Goal: Transaction & Acquisition: Purchase product/service

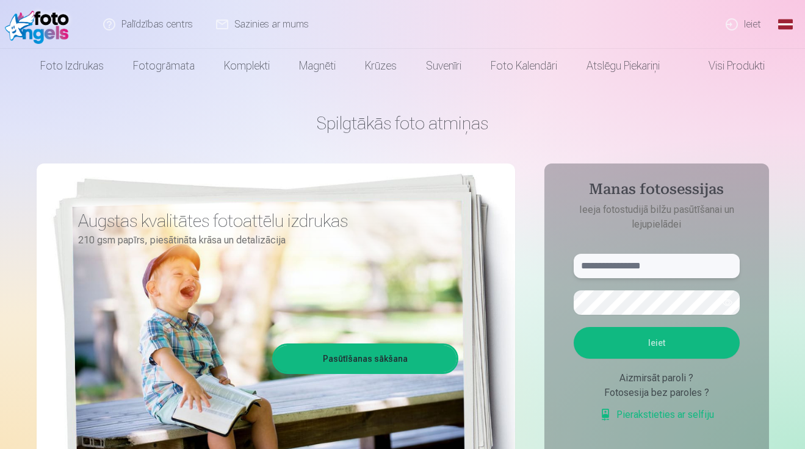
type input "**********"
click at [663, 345] on button "Ieiet" at bounding box center [656, 343] width 166 height 32
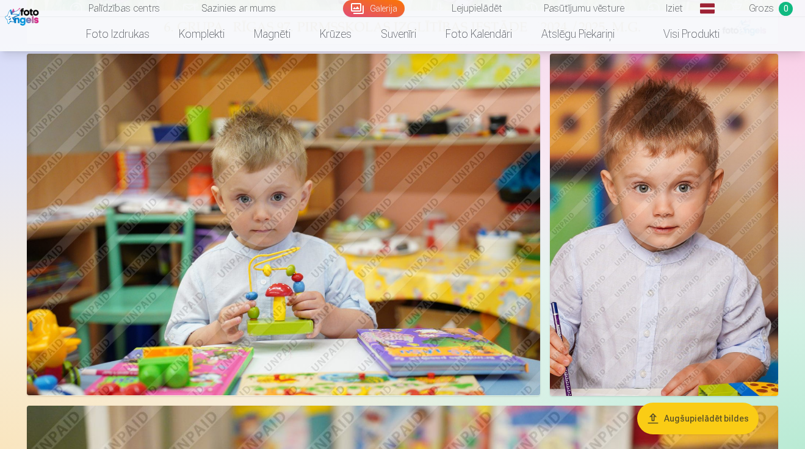
scroll to position [487, 0]
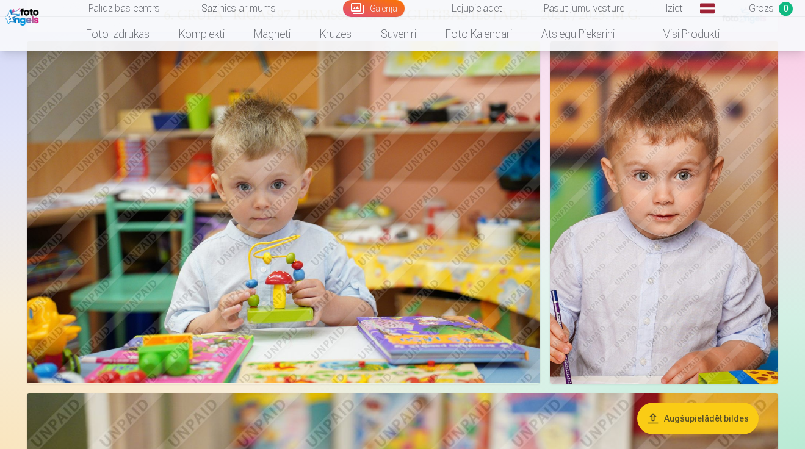
click at [676, 428] on button "Augšupielādēt bildes" at bounding box center [697, 419] width 121 height 32
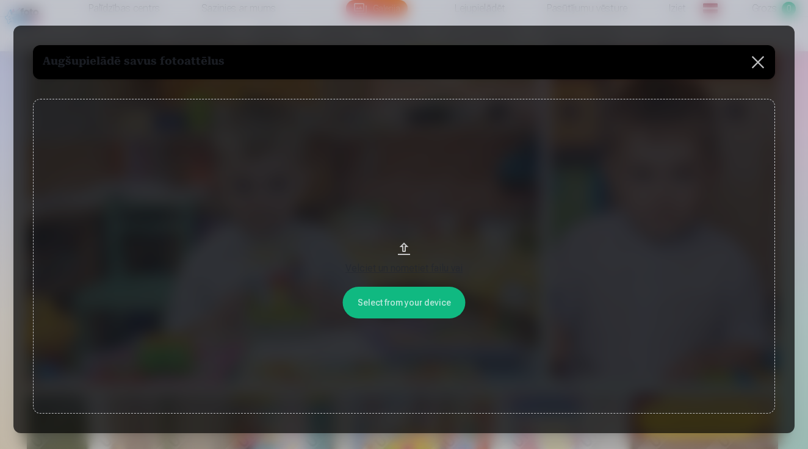
click at [571, 446] on div at bounding box center [404, 224] width 808 height 449
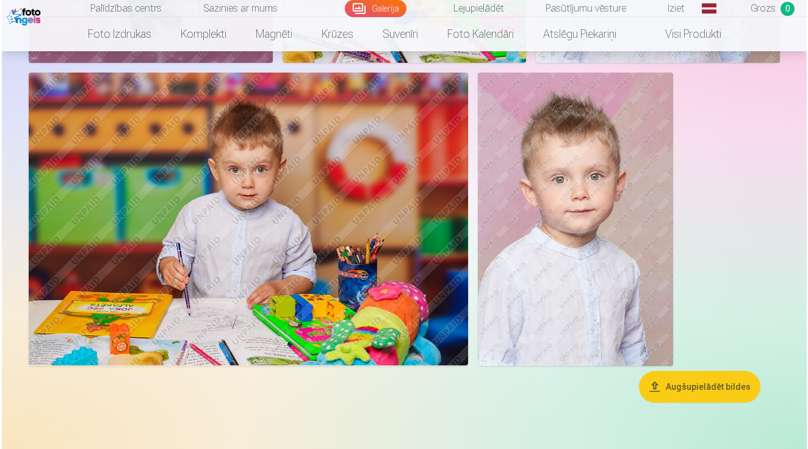
scroll to position [10047, 0]
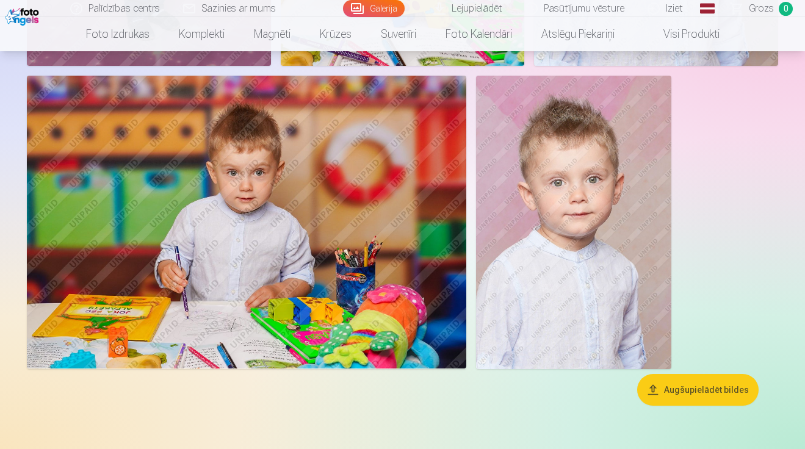
click at [602, 216] on img at bounding box center [573, 222] width 195 height 293
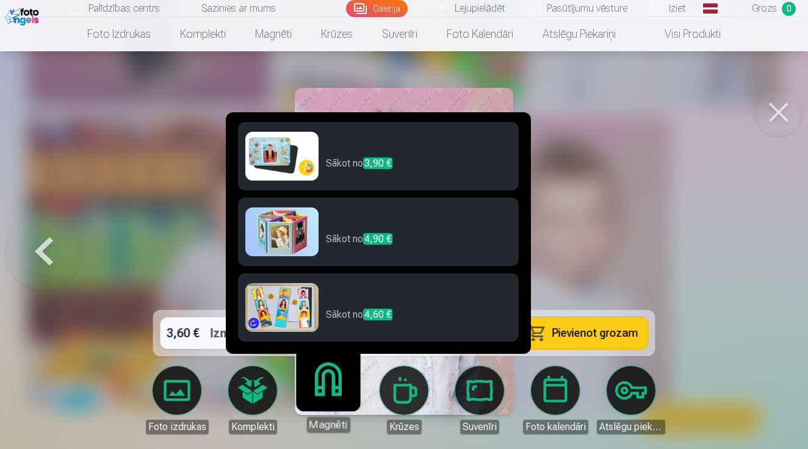
click at [333, 404] on link "Magnēti" at bounding box center [327, 394] width 75 height 75
click at [417, 160] on p "Sākot no 3,90 €" at bounding box center [418, 168] width 185 height 24
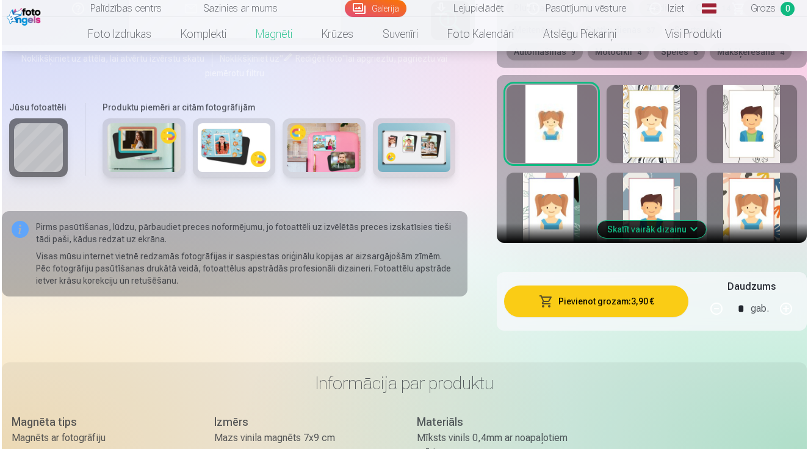
scroll to position [709, 0]
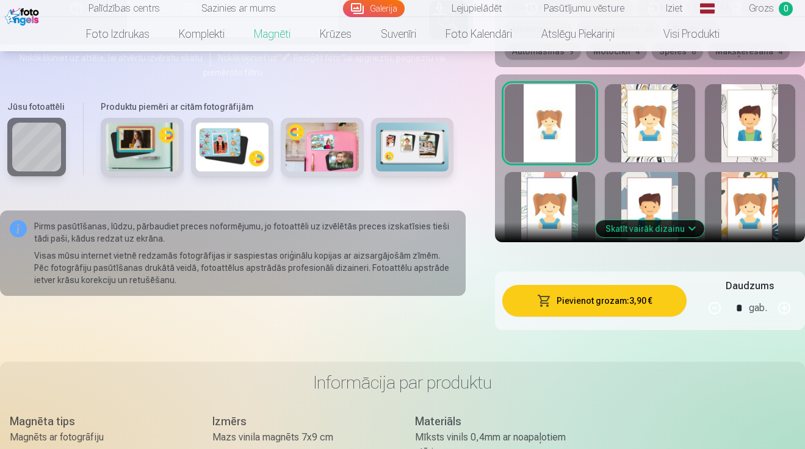
click at [781, 312] on button "button" at bounding box center [783, 307] width 29 height 29
click at [782, 312] on button "button" at bounding box center [783, 307] width 29 height 29
type input "*"
click at [620, 296] on button "Pievienot grozam : 11,70 €" at bounding box center [594, 301] width 185 height 32
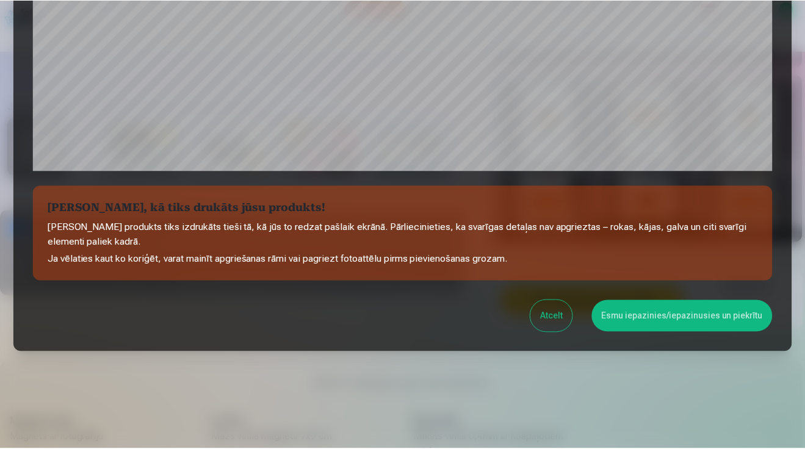
scroll to position [429, 0]
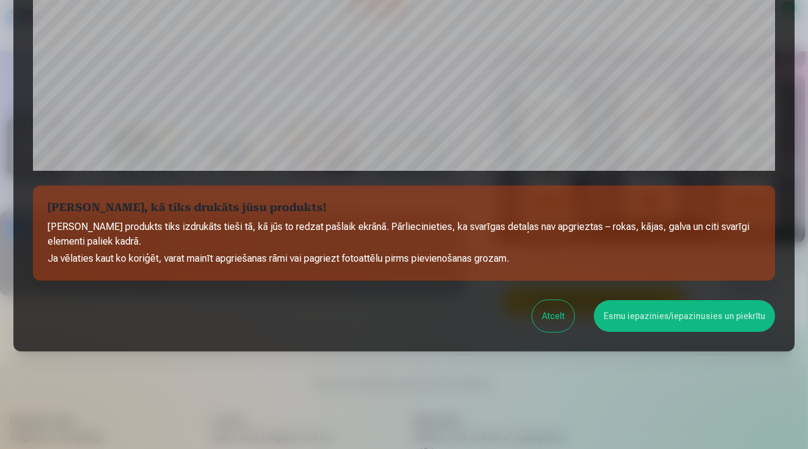
click at [654, 320] on button "Esmu iepazinies/iepazinusies un piekrītu" at bounding box center [684, 316] width 181 height 32
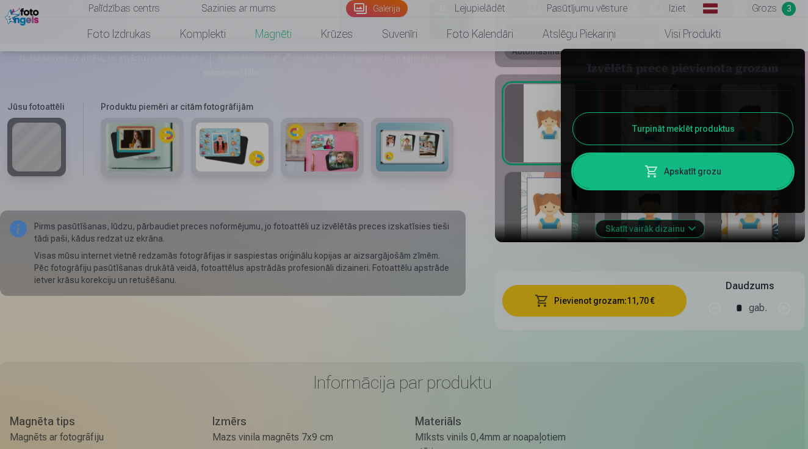
click at [671, 123] on button "Turpināt meklēt produktus" at bounding box center [683, 129] width 220 height 32
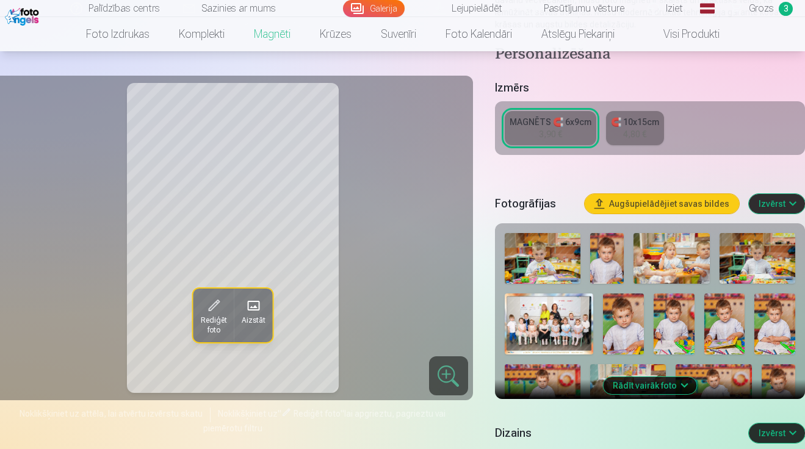
scroll to position [231, 0]
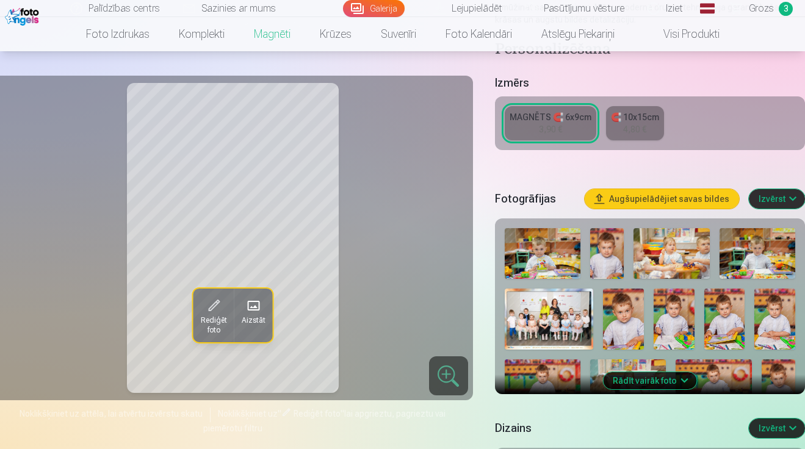
click at [545, 315] on img at bounding box center [549, 319] width 88 height 61
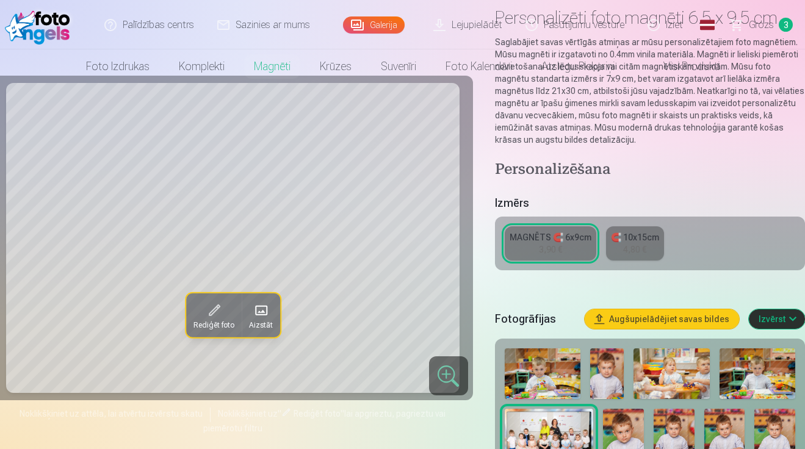
scroll to position [0, 0]
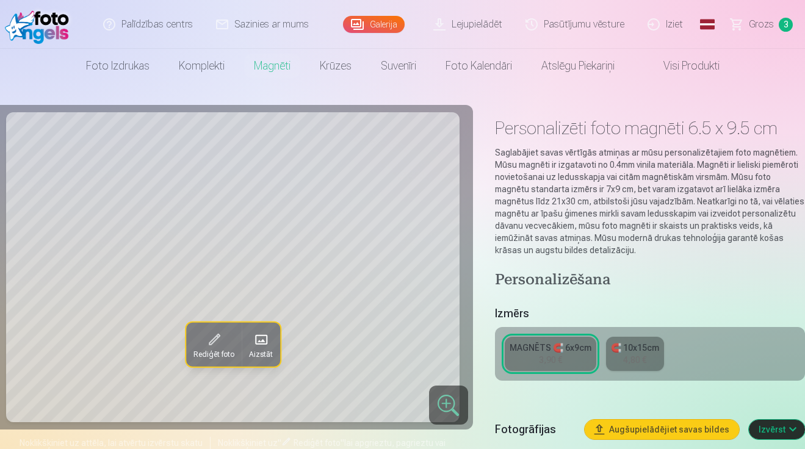
click at [378, 27] on link "Galerija" at bounding box center [374, 24] width 62 height 17
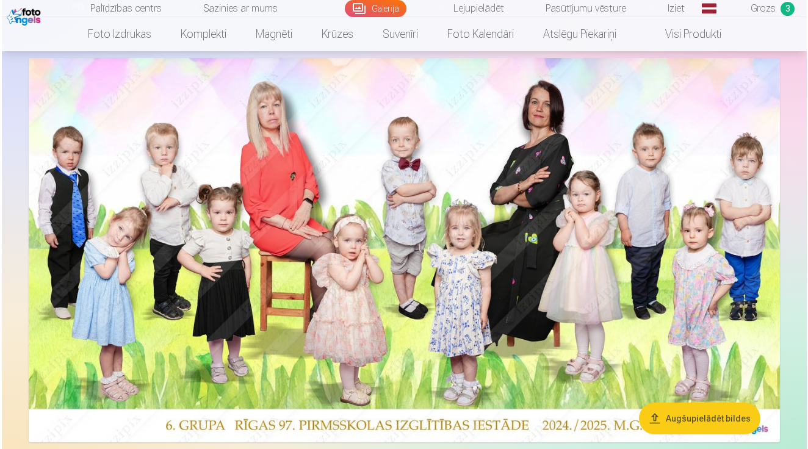
scroll to position [88, 0]
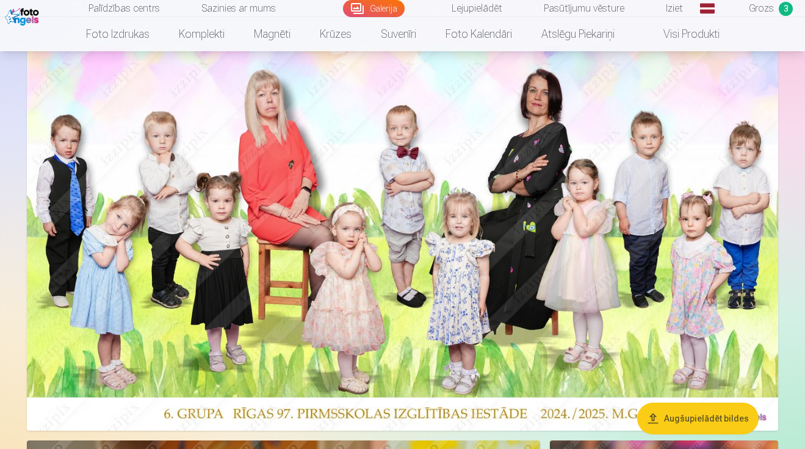
click at [344, 203] on img at bounding box center [402, 238] width 751 height 384
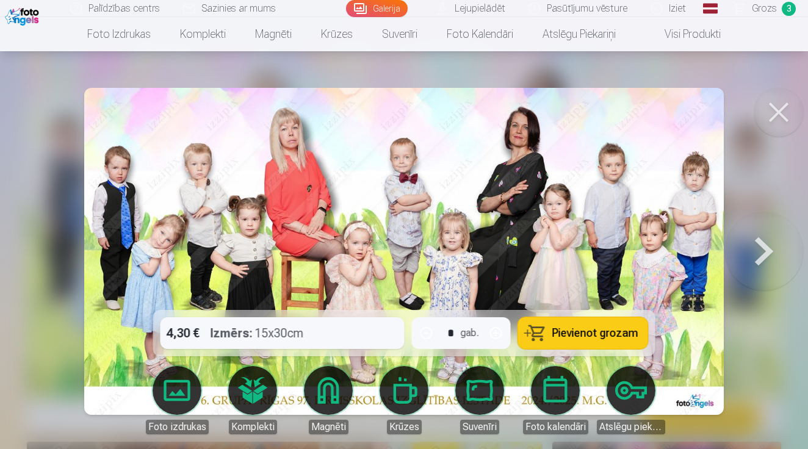
click at [359, 340] on div "4,30 € Izmērs : 15x30cm * gab. Pievienot grozam" at bounding box center [404, 333] width 502 height 46
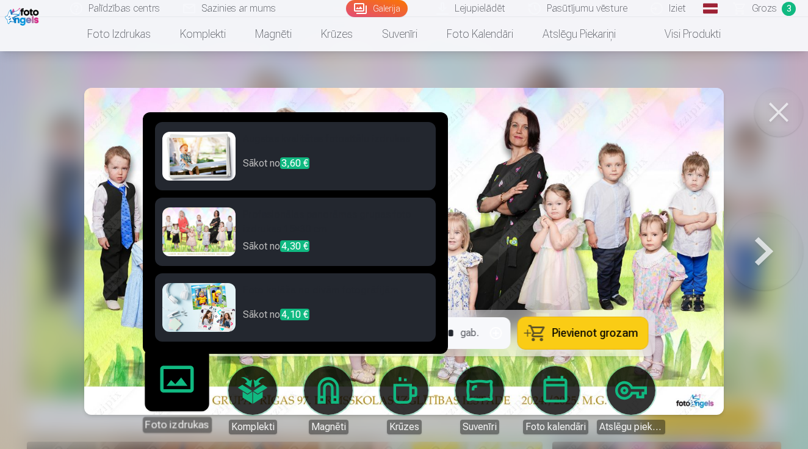
click at [419, 236] on h6 "Profesionālas panorāmas grupas foto izdrukas 15×30 cm" at bounding box center [335, 223] width 185 height 32
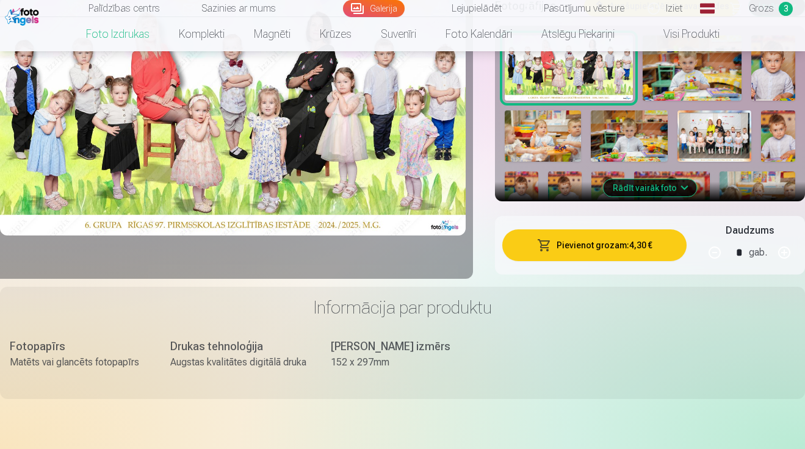
scroll to position [382, 0]
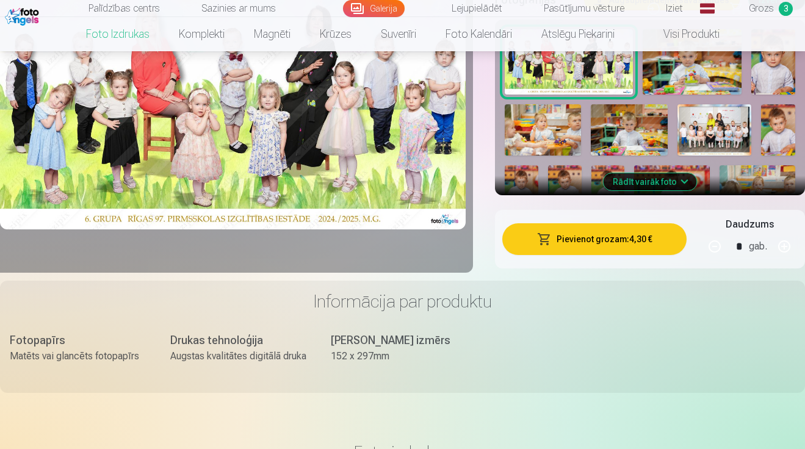
click at [582, 234] on button "Pievienot grozam : 4,30 €" at bounding box center [594, 239] width 185 height 32
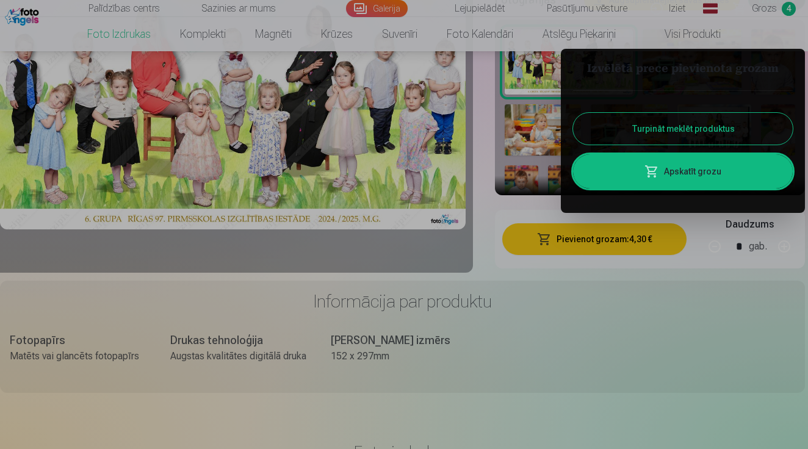
click at [699, 129] on button "Turpināt meklēt produktus" at bounding box center [683, 129] width 220 height 32
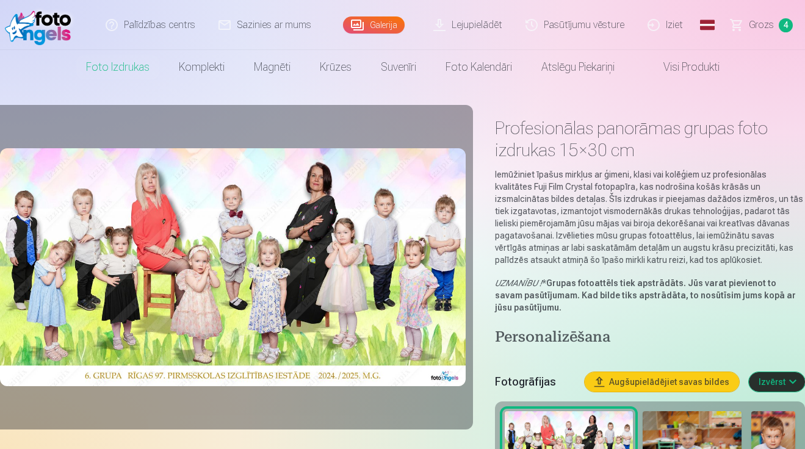
scroll to position [0, 0]
click at [375, 29] on link "Galerija" at bounding box center [374, 24] width 62 height 17
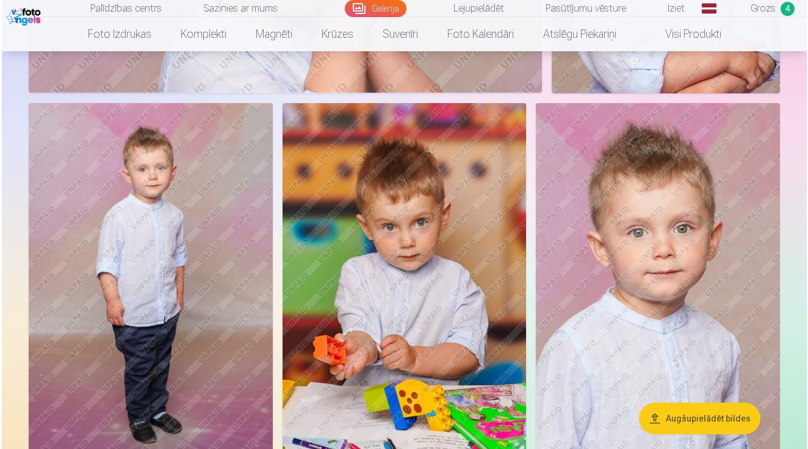
scroll to position [9642, 0]
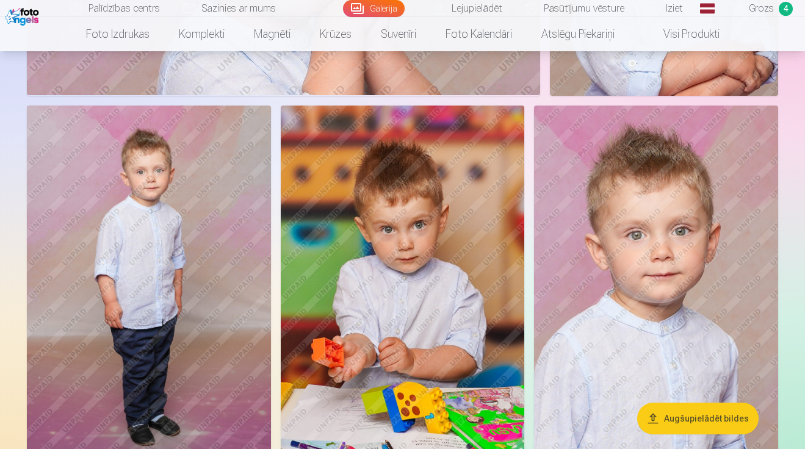
click at [708, 240] on img at bounding box center [656, 289] width 244 height 366
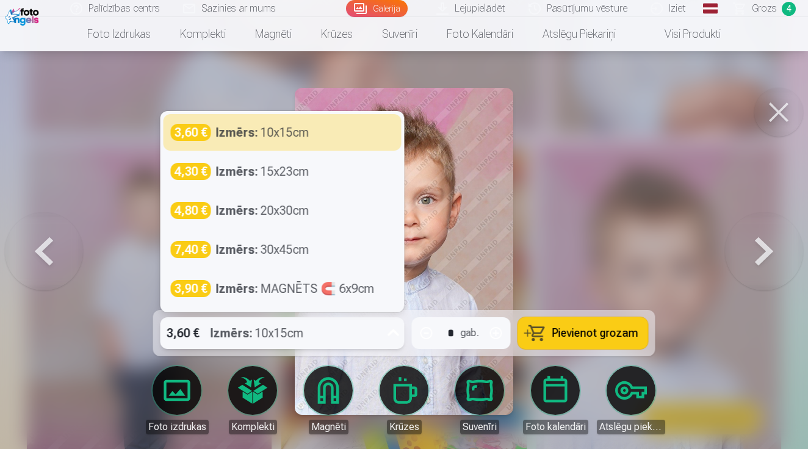
click at [390, 337] on icon at bounding box center [394, 333] width 20 height 20
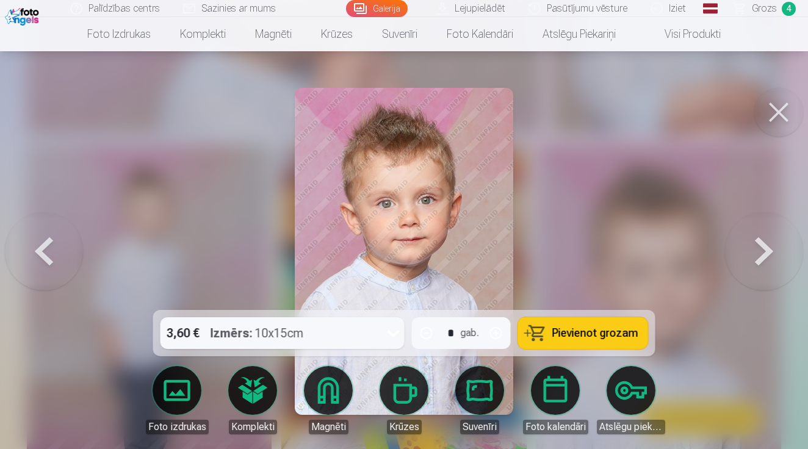
click at [502, 335] on button "button" at bounding box center [495, 332] width 29 height 29
click at [600, 330] on span "Pievienot grozam" at bounding box center [595, 333] width 86 height 11
type input "*"
click at [761, 10] on span "Grozs" at bounding box center [764, 8] width 25 height 15
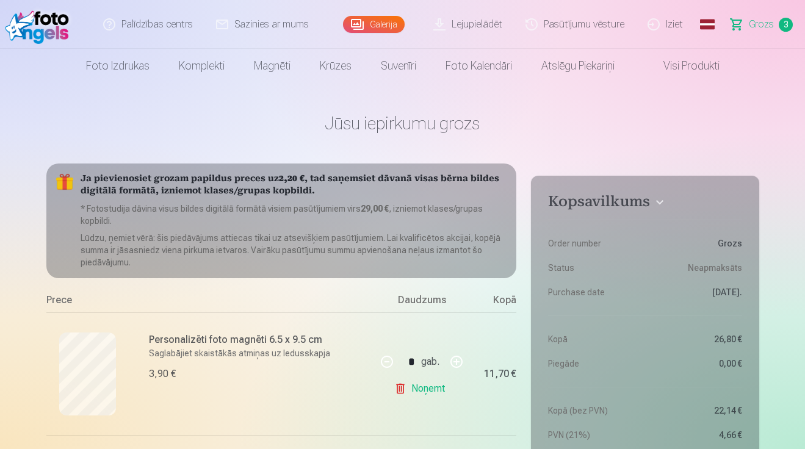
click at [377, 23] on link "Galerija" at bounding box center [374, 24] width 62 height 17
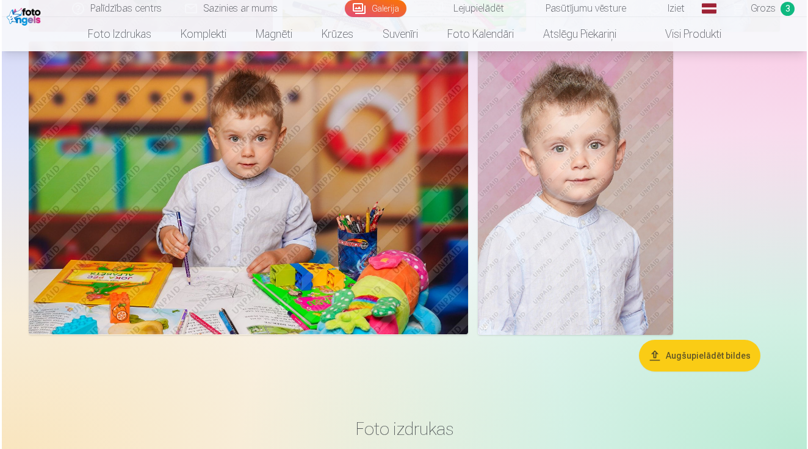
scroll to position [10078, 0]
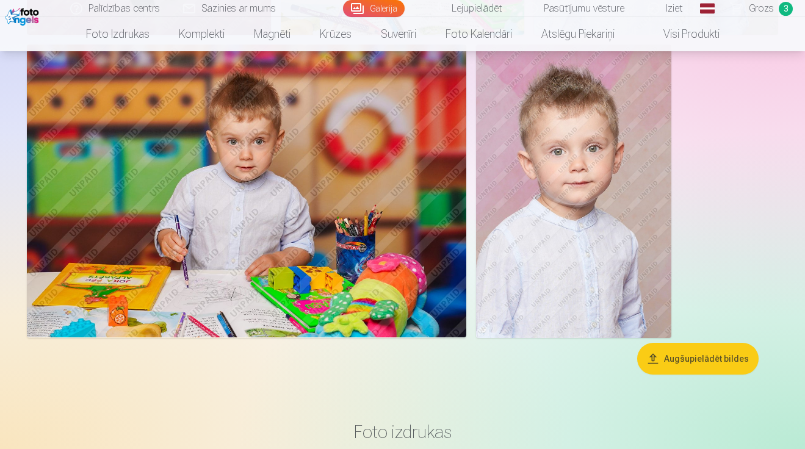
click at [296, 225] on img at bounding box center [246, 191] width 439 height 293
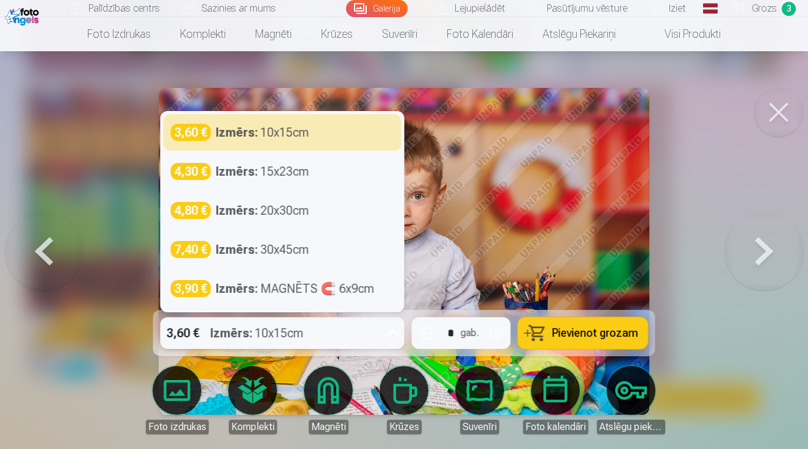
click at [381, 338] on div "3,60 € Izmērs : 10x15cm" at bounding box center [282, 333] width 244 height 32
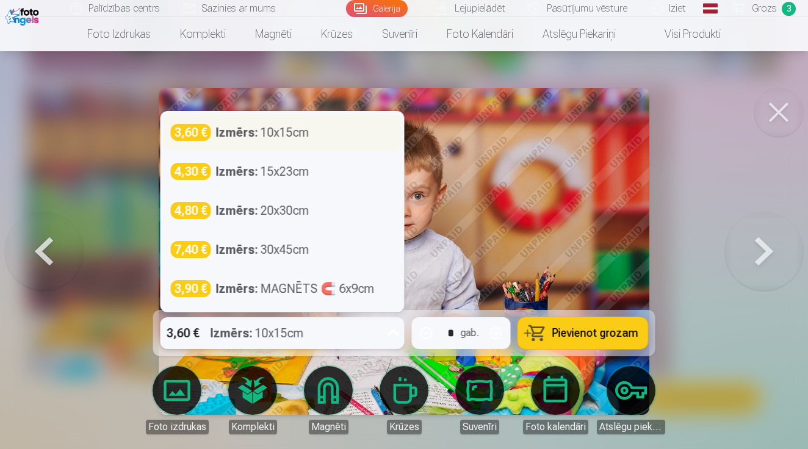
click at [306, 135] on div "Izmērs : 10x15cm" at bounding box center [262, 132] width 93 height 17
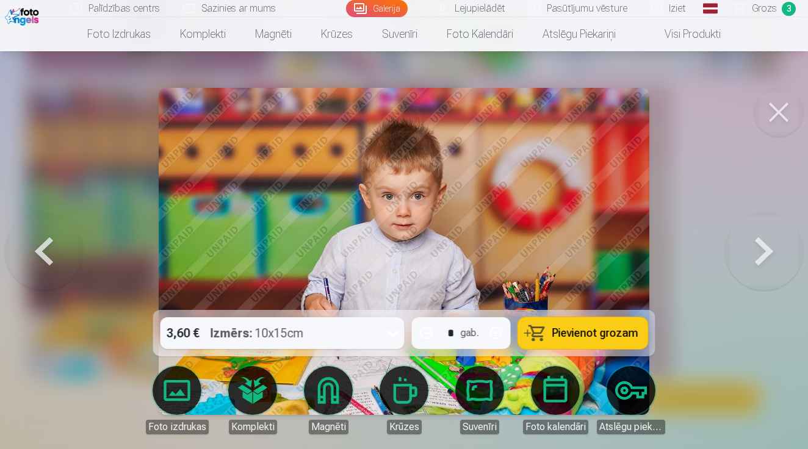
click at [581, 343] on button "Pievienot grozam" at bounding box center [583, 333] width 130 height 32
click at [762, 16] on link "Grozs 4" at bounding box center [764, 8] width 85 height 17
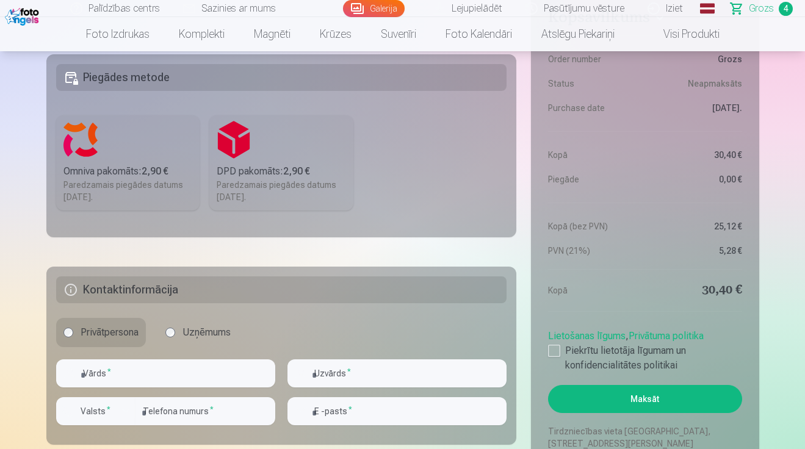
scroll to position [753, 0]
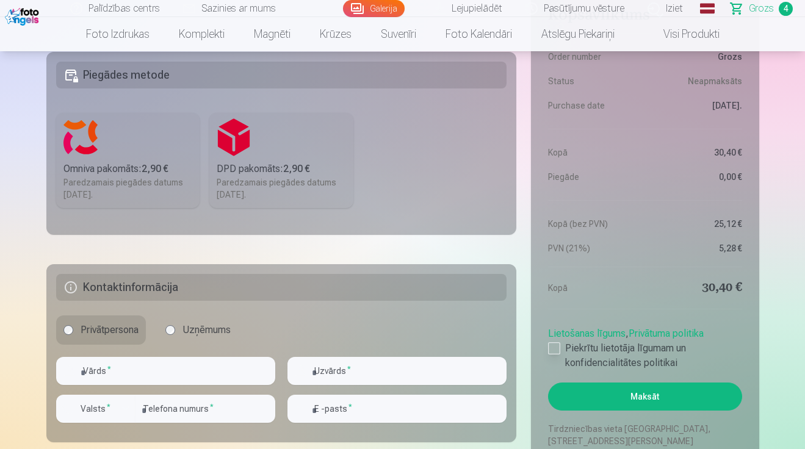
click at [554, 351] on div at bounding box center [554, 348] width 12 height 12
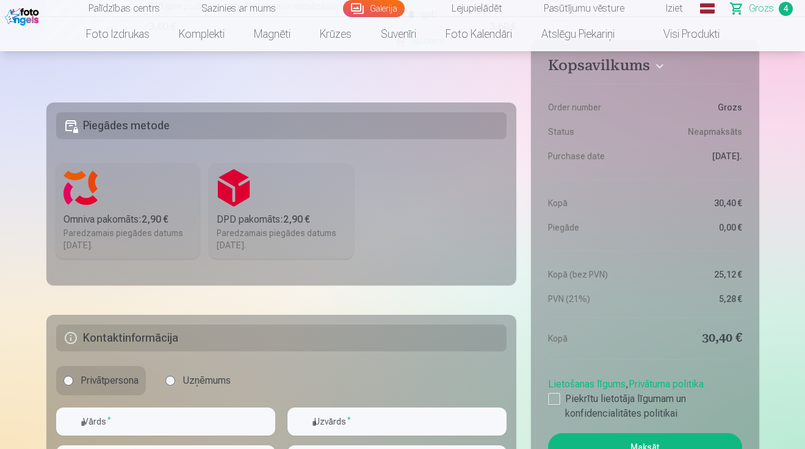
scroll to position [702, 0]
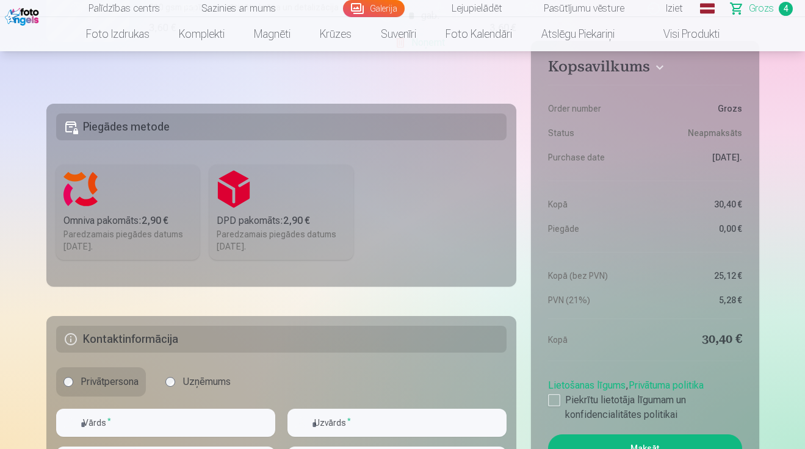
click at [145, 220] on div "Omniva pakomāts : 2,90 €" at bounding box center [127, 221] width 129 height 15
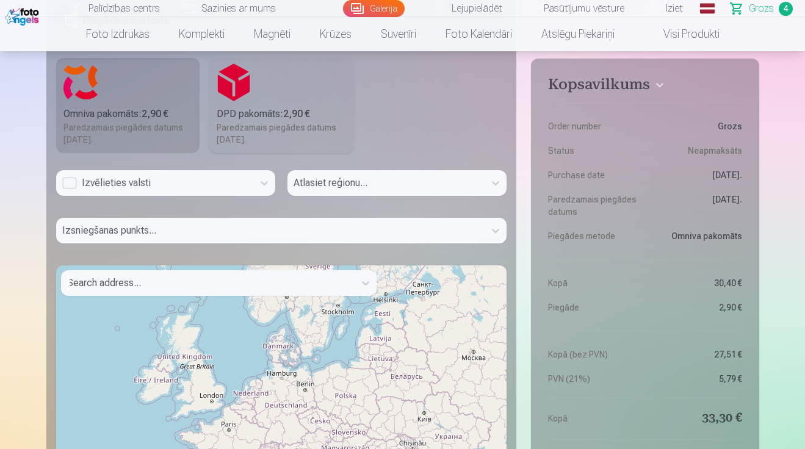
scroll to position [824, 0]
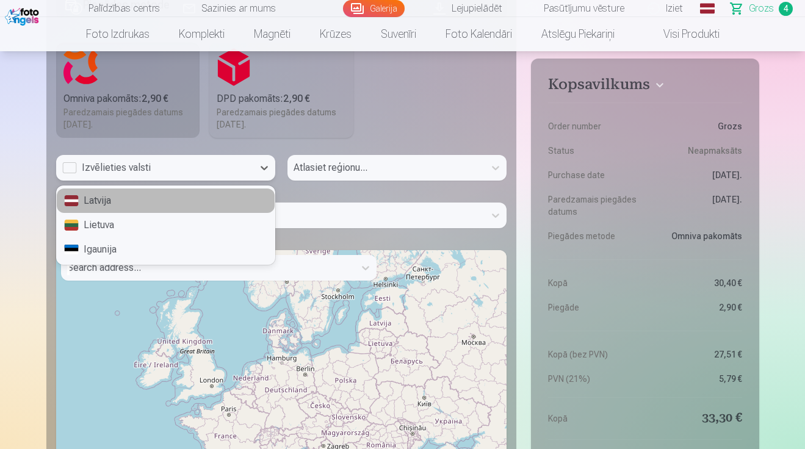
click at [226, 168] on div "Izvēlieties valsti" at bounding box center [154, 167] width 185 height 15
click at [138, 204] on div "Latvija" at bounding box center [166, 201] width 218 height 24
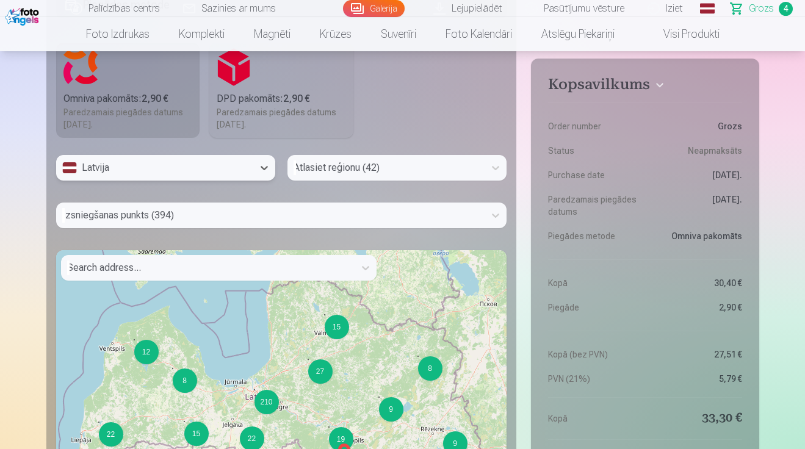
click at [356, 168] on div "Atlasiet reģionu (42)" at bounding box center [385, 167] width 185 height 15
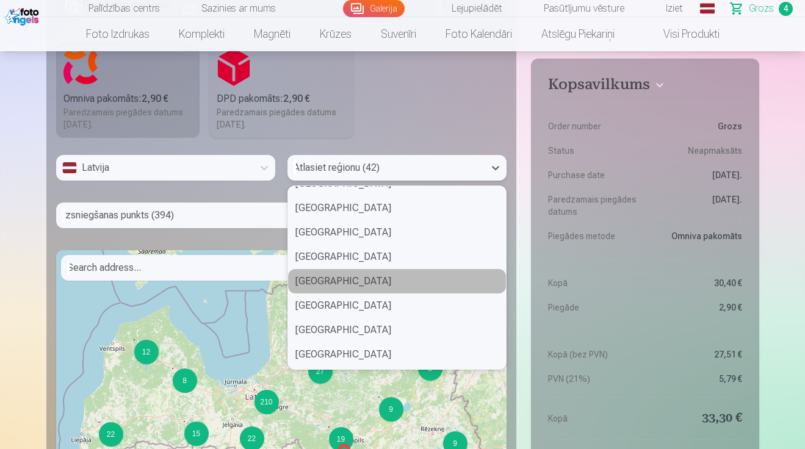
scroll to position [847, 0]
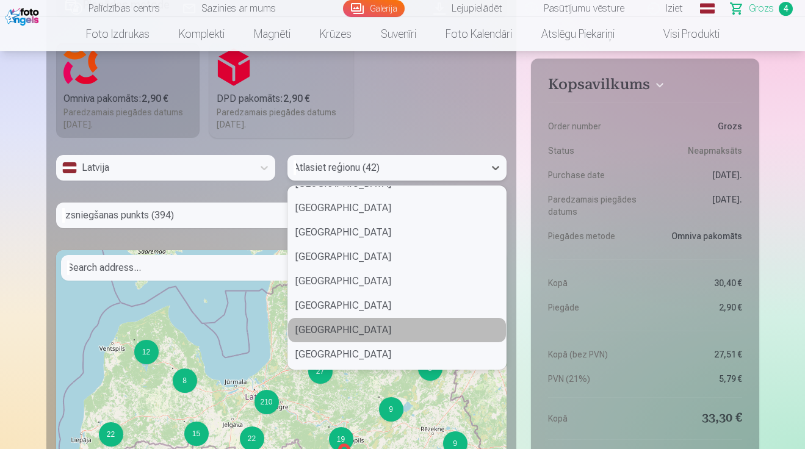
click at [368, 329] on div "Augšdaugavas novads" at bounding box center [397, 330] width 218 height 24
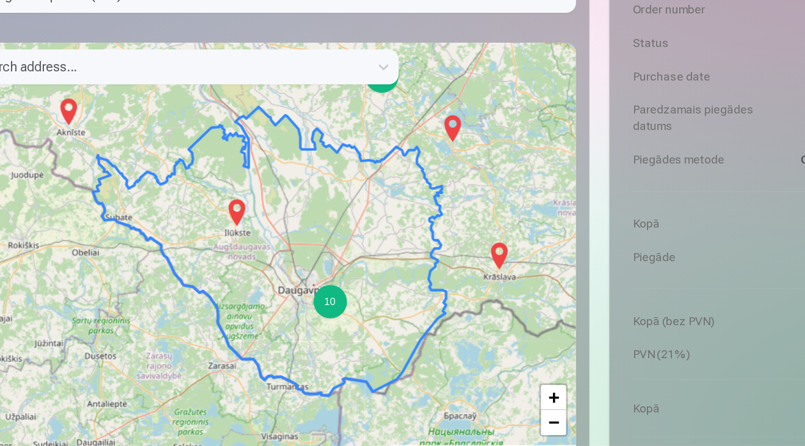
scroll to position [857, 0]
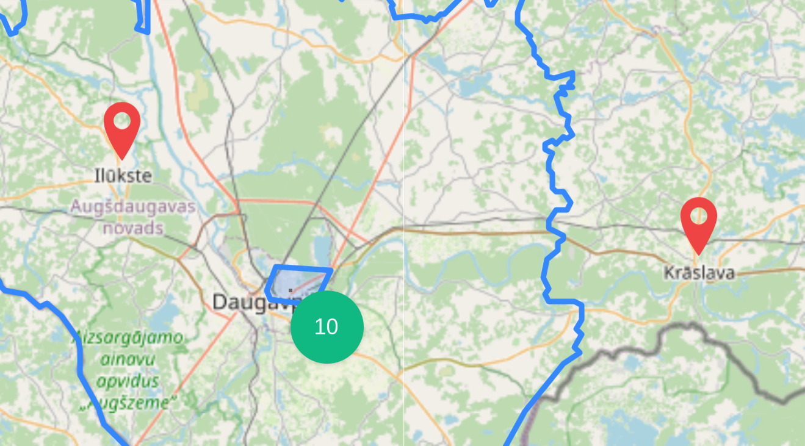
click at [314, 394] on div "10" at bounding box center [326, 406] width 24 height 24
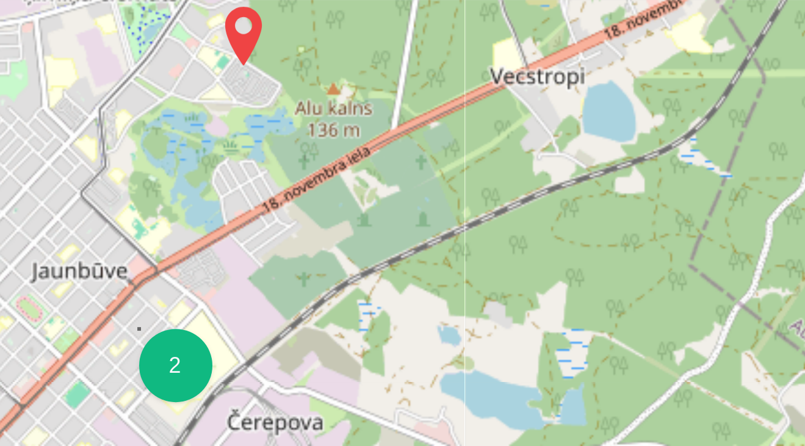
scroll to position [1036, 0]
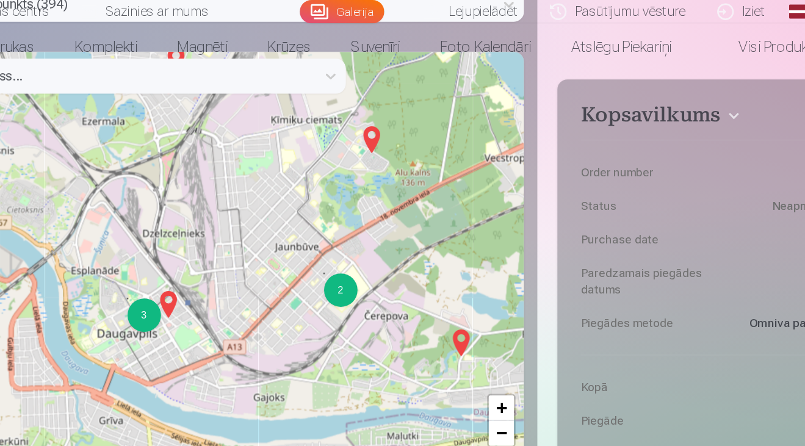
drag, startPoint x: 171, startPoint y: 217, endPoint x: 268, endPoint y: 188, distance: 101.1
click at [268, 188] on div "2 3 + − Leaflet | © OpenStreetMap contributors" at bounding box center [281, 190] width 451 height 305
click at [217, 230] on div "3" at bounding box center [229, 230] width 24 height 24
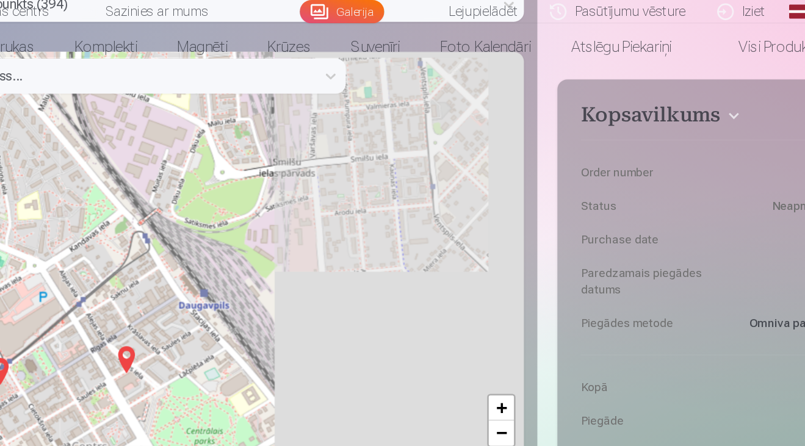
drag, startPoint x: 243, startPoint y: 214, endPoint x: 45, endPoint y: 209, distance: 198.3
click at [56, 209] on div "+ − Leaflet | © OpenStreetMap contributors" at bounding box center [281, 190] width 451 height 305
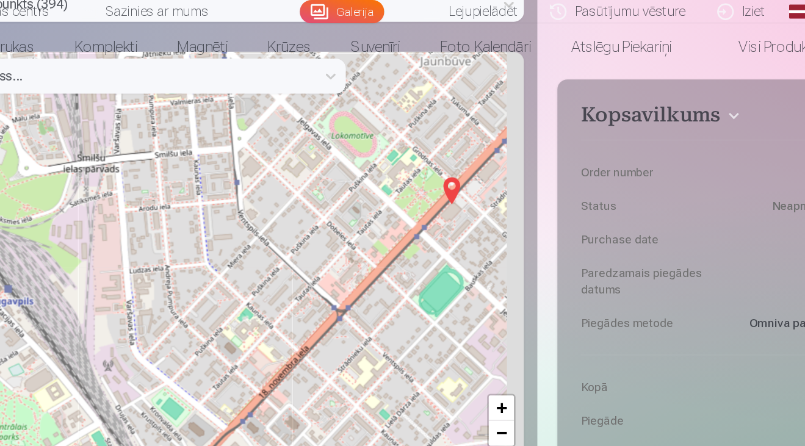
drag, startPoint x: 328, startPoint y: 196, endPoint x: 129, endPoint y: 205, distance: 199.1
click at [130, 205] on div "+ − Leaflet | © OpenStreetMap contributors" at bounding box center [281, 190] width 451 height 305
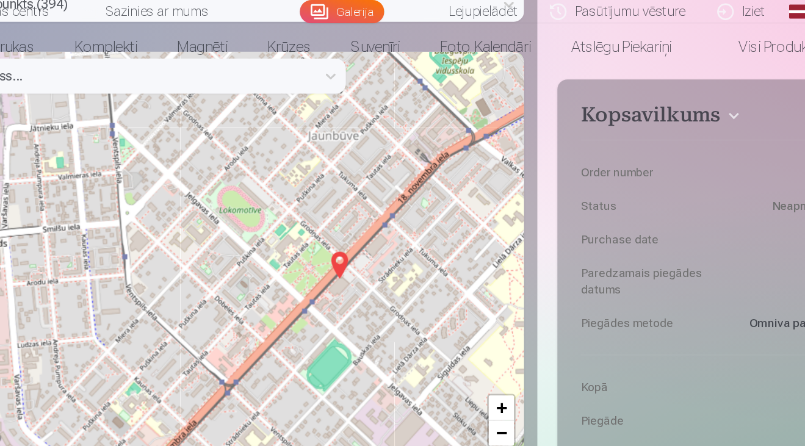
drag, startPoint x: 253, startPoint y: 194, endPoint x: 232, endPoint y: 240, distance: 50.5
click at [232, 240] on div "+ − Leaflet | © OpenStreetMap contributors" at bounding box center [281, 190] width 451 height 305
click at [361, 192] on img at bounding box center [371, 193] width 20 height 29
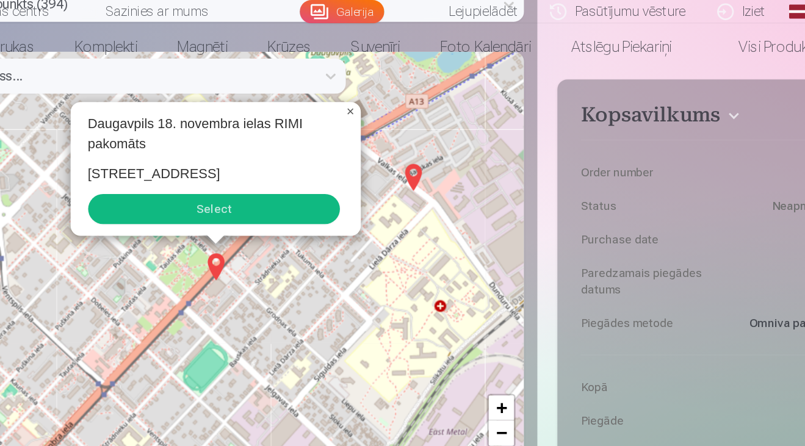
click at [377, 82] on span "×" at bounding box center [379, 81] width 5 height 10
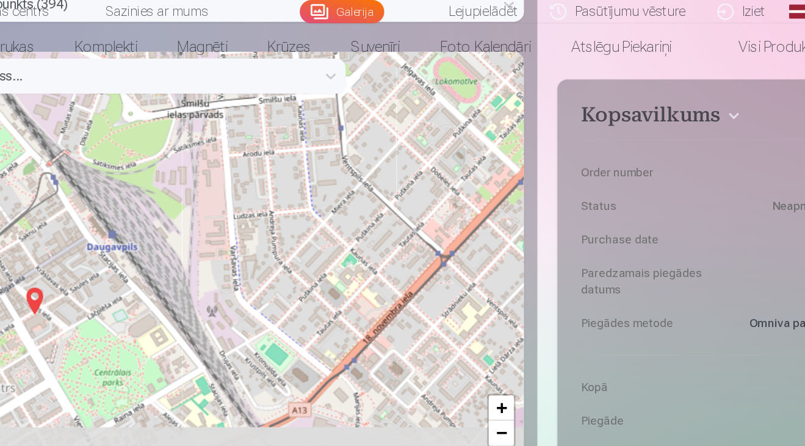
drag, startPoint x: 101, startPoint y: 248, endPoint x: 357, endPoint y: 146, distance: 275.7
click at [357, 146] on div "+ − Leaflet | © OpenStreetMap contributors" at bounding box center [281, 190] width 451 height 305
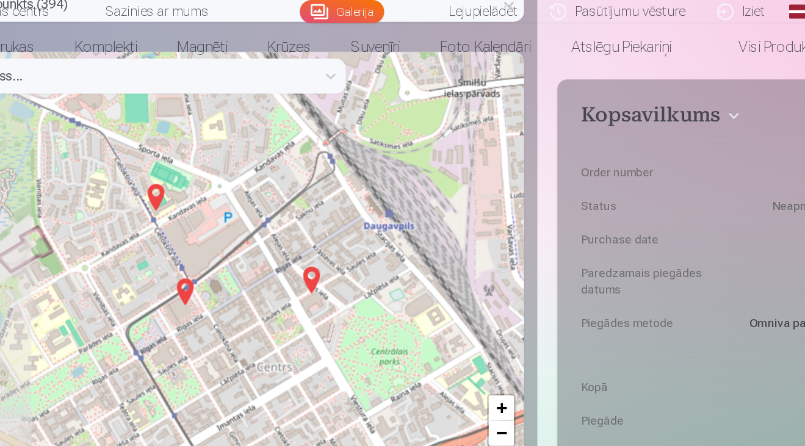
drag, startPoint x: 151, startPoint y: 212, endPoint x: 340, endPoint y: 204, distance: 189.3
click at [340, 204] on div "+ − Leaflet | © OpenStreetMap contributors" at bounding box center [281, 190] width 451 height 305
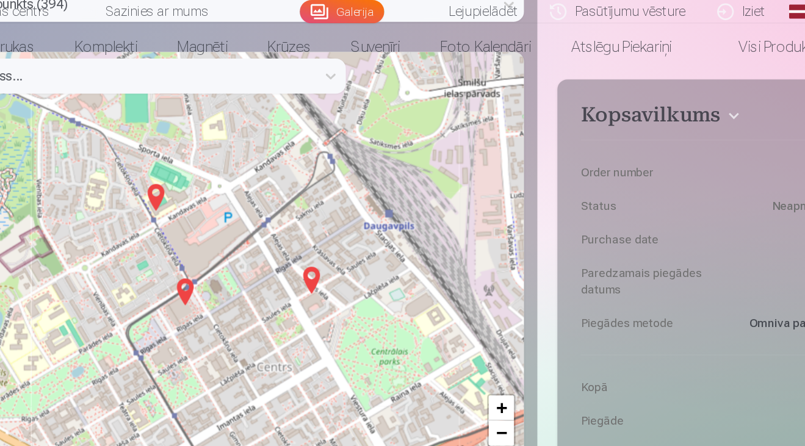
scroll to position [873, 0]
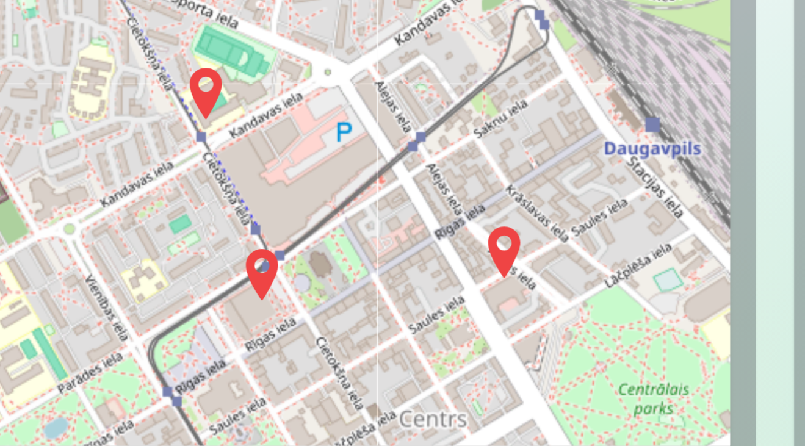
drag, startPoint x: 45, startPoint y: 117, endPoint x: 113, endPoint y: 121, distance: 69.1
click at [113, 201] on div "+ − Leaflet | © OpenStreetMap contributors" at bounding box center [281, 353] width 451 height 305
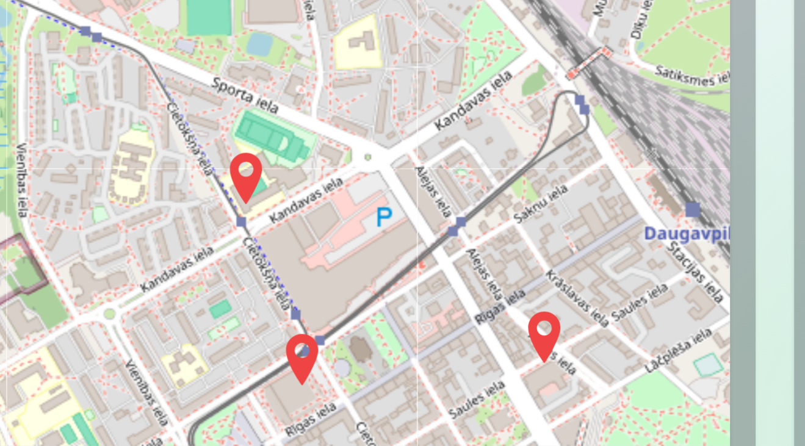
drag, startPoint x: 88, startPoint y: 74, endPoint x: 101, endPoint y: 107, distance: 35.6
click at [102, 201] on div "+ − Leaflet | © OpenStreetMap contributors" at bounding box center [281, 353] width 451 height 305
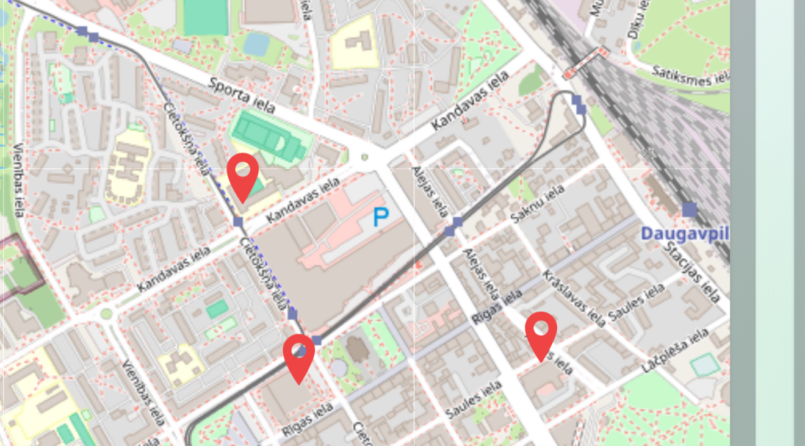
click at [311, 329] on img at bounding box center [321, 343] width 20 height 29
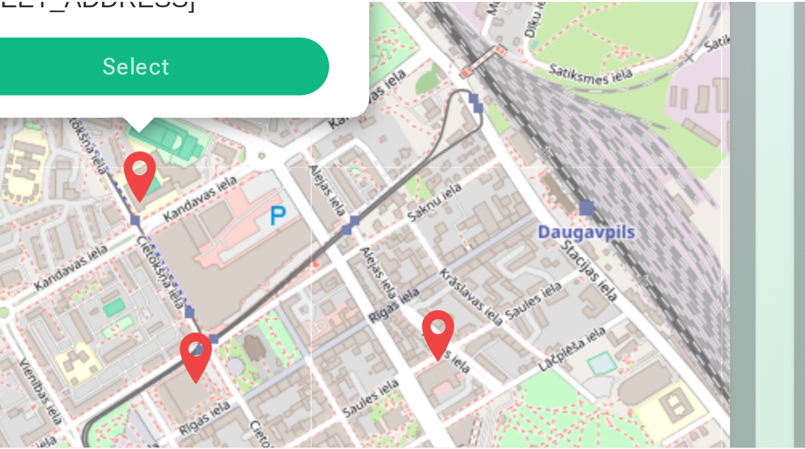
scroll to position [1041, 0]
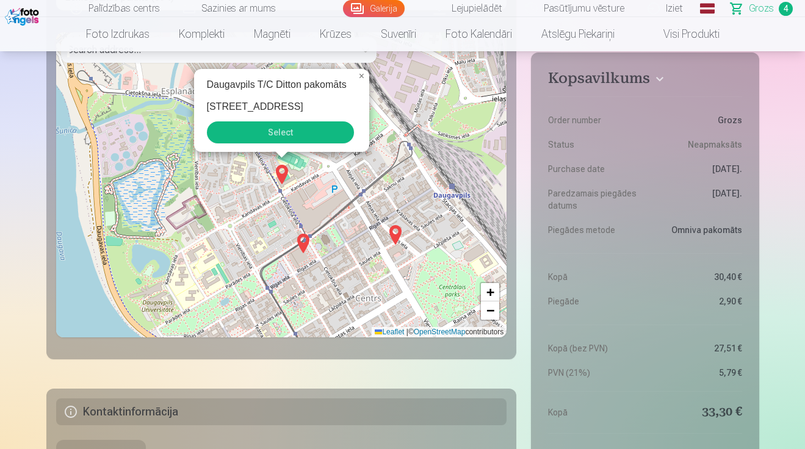
click at [265, 135] on button "Select" at bounding box center [280, 132] width 147 height 22
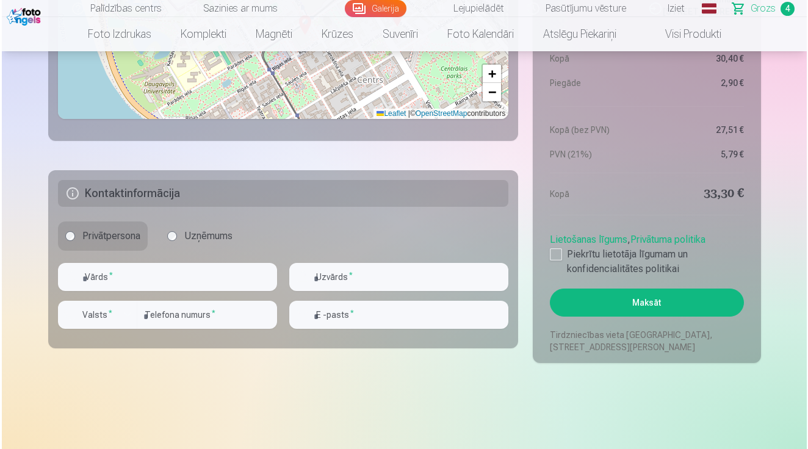
scroll to position [1260, 0]
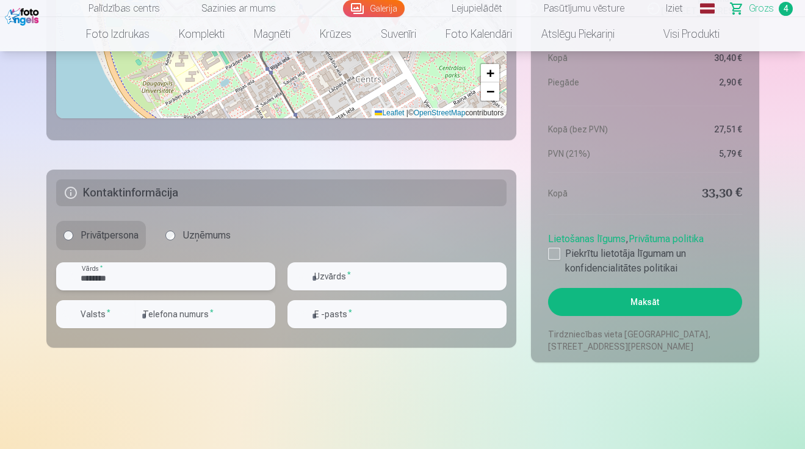
type input "*******"
click at [122, 316] on div "button" at bounding box center [125, 314] width 15 height 15
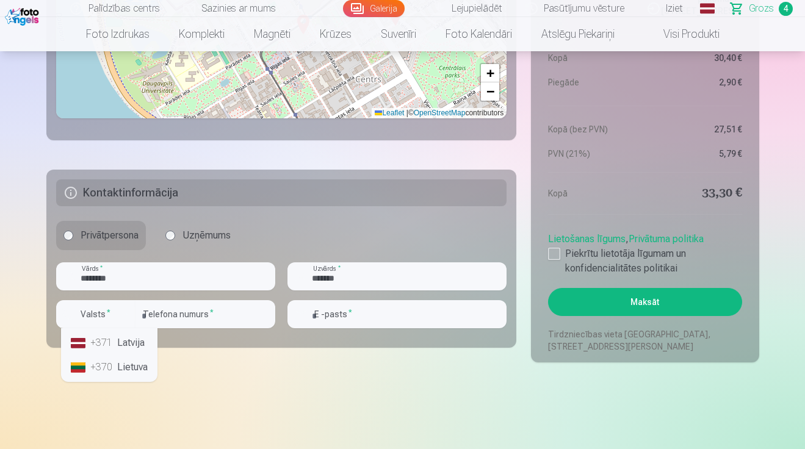
click at [124, 340] on li "+371 Latvija" at bounding box center [109, 343] width 87 height 24
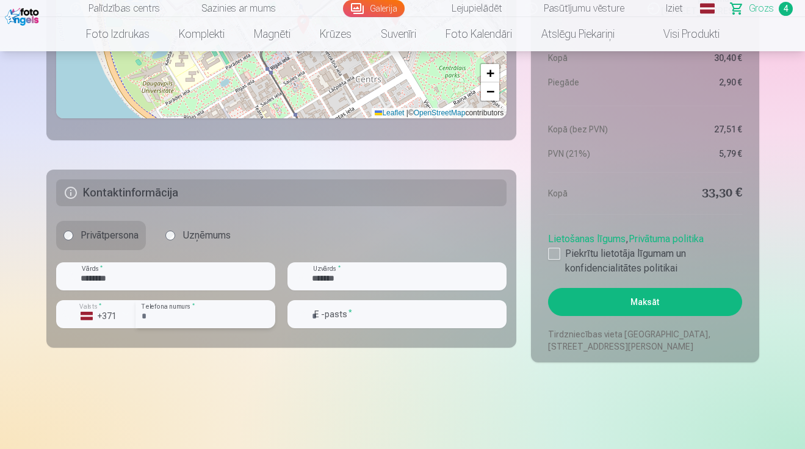
click at [160, 312] on input "number" at bounding box center [205, 314] width 140 height 28
type input "********"
type input "**********"
click at [599, 304] on button "Maksāt" at bounding box center [644, 302] width 193 height 28
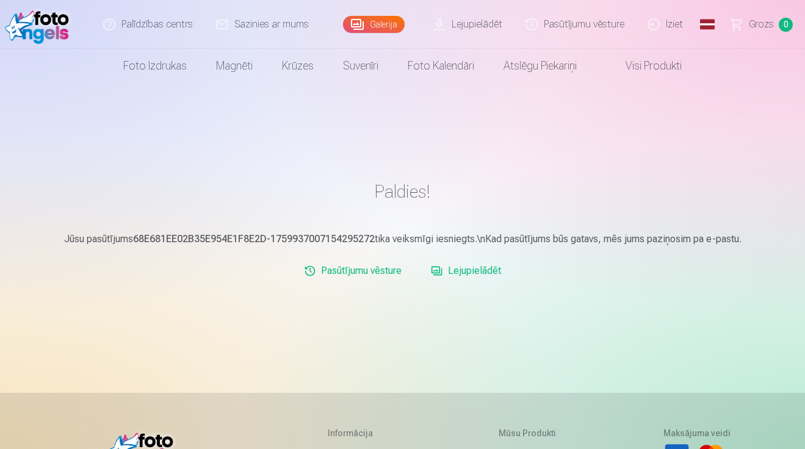
click at [477, 26] on link "Lejupielādēt" at bounding box center [468, 24] width 92 height 49
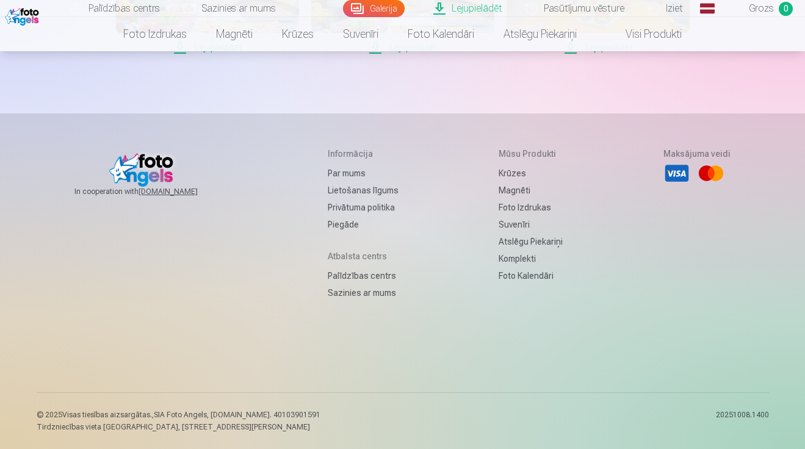
scroll to position [1704, 0]
click at [182, 55] on span "Lejupielādēt" at bounding box center [207, 47] width 183 height 15
click at [378, 55] on span "Lejupielādēt" at bounding box center [402, 47] width 183 height 15
click at [572, 55] on span "Lejupielādēt" at bounding box center [597, 47] width 183 height 15
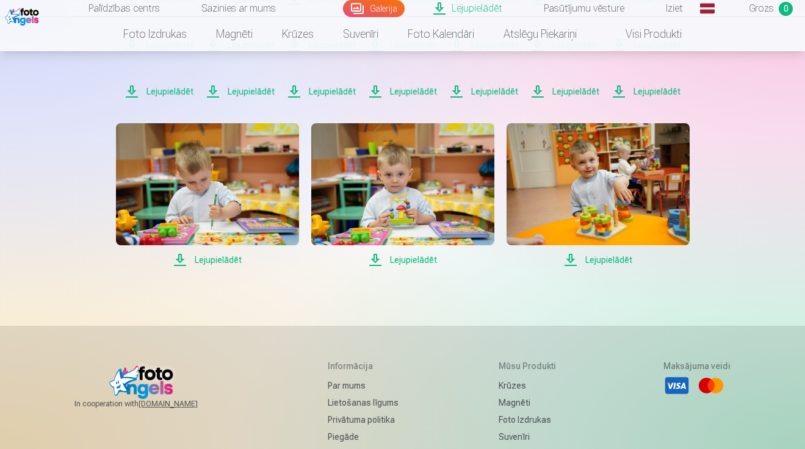
scroll to position [410, 0]
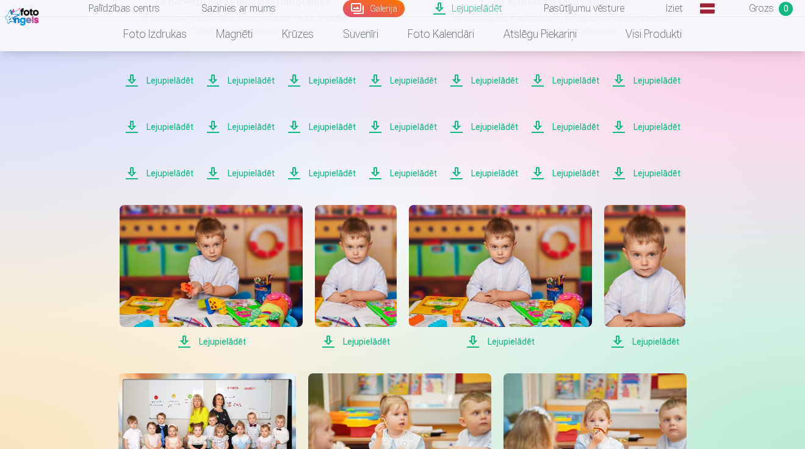
scroll to position [186, 0]
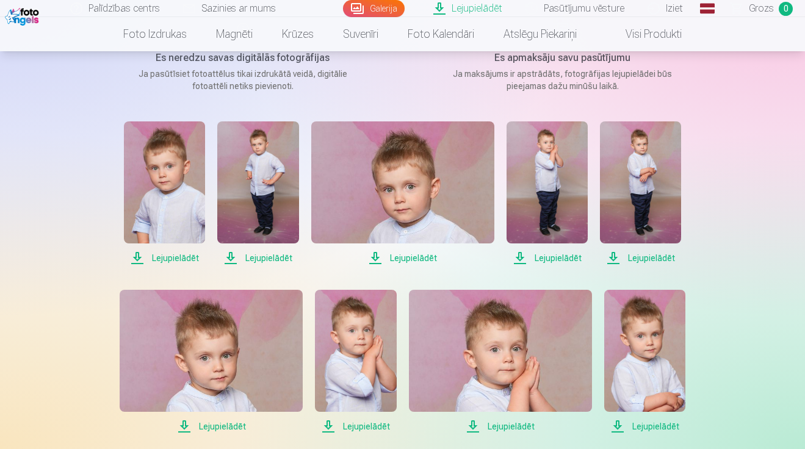
click at [611, 260] on span "Lejupielādēt" at bounding box center [640, 258] width 81 height 15
click at [525, 259] on span "Lejupielādēt" at bounding box center [546, 258] width 81 height 15
click at [378, 260] on span "Lejupielādēt" at bounding box center [402, 258] width 183 height 15
click at [231, 258] on span "Lejupielādēt" at bounding box center [257, 258] width 81 height 15
click at [143, 259] on span "Lejupielādēt" at bounding box center [164, 258] width 81 height 15
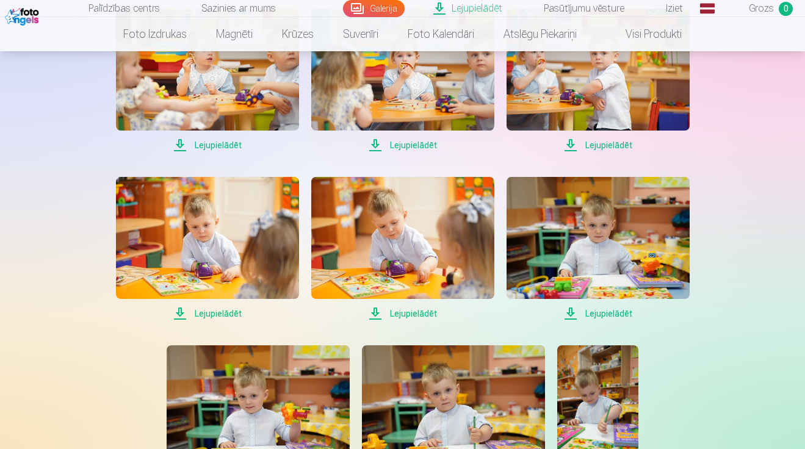
scroll to position [1313, 0]
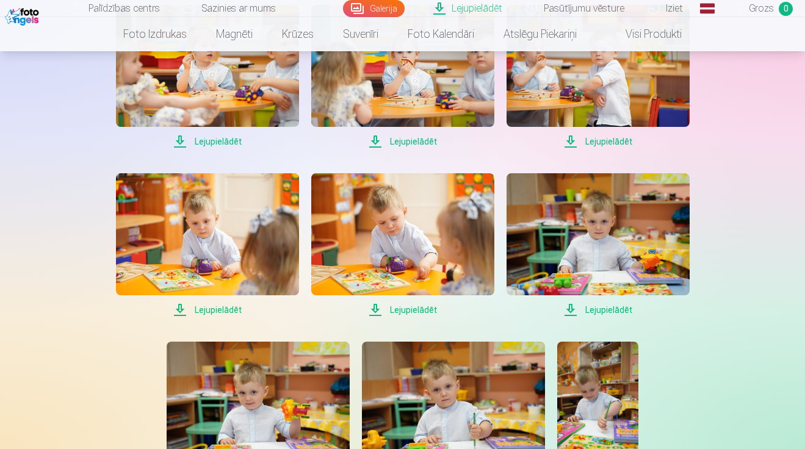
click at [179, 311] on span "Lejupielādēt" at bounding box center [207, 310] width 183 height 15
click at [376, 312] on span "Lejupielādēt" at bounding box center [402, 310] width 183 height 15
click at [570, 308] on span "Lejupielādēt" at bounding box center [597, 310] width 183 height 15
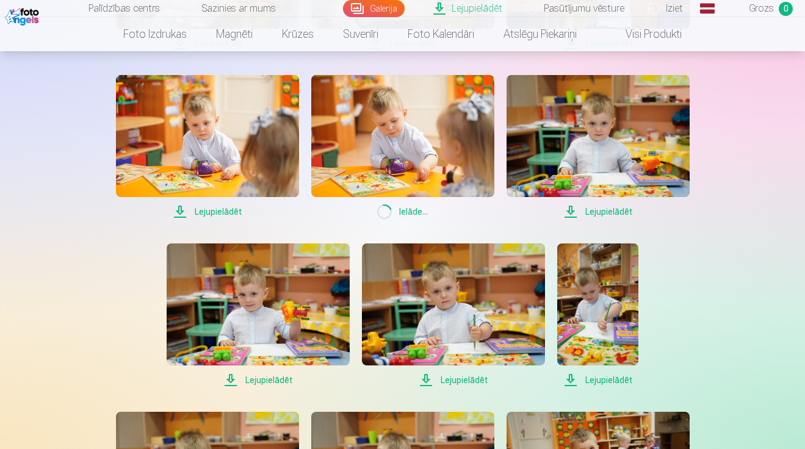
scroll to position [1432, 0]
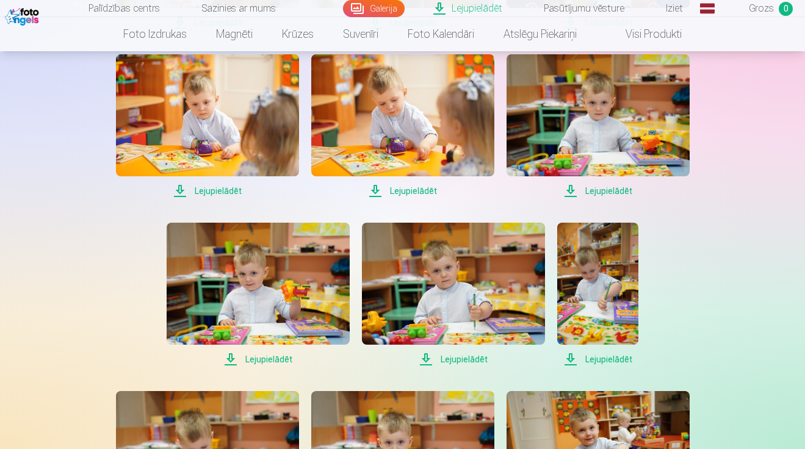
click at [226, 361] on span "Lejupielādēt" at bounding box center [258, 359] width 183 height 15
click at [429, 362] on span "Lejupielādēt" at bounding box center [453, 359] width 183 height 15
click at [572, 359] on span "Lejupielādēt" at bounding box center [597, 359] width 81 height 15
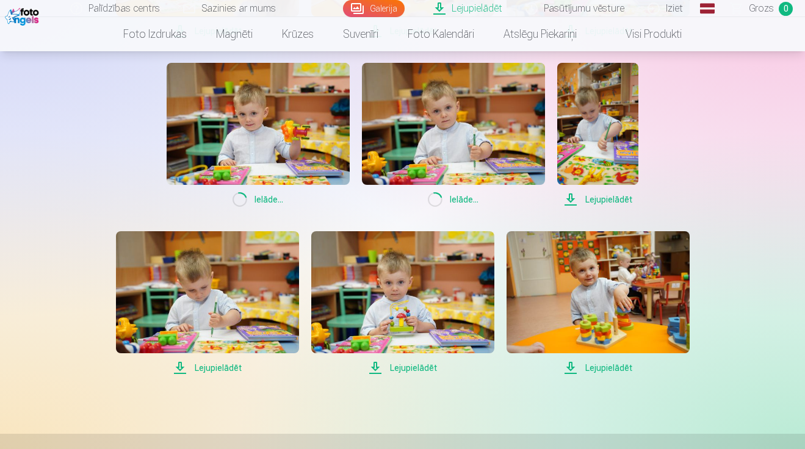
scroll to position [1595, 0]
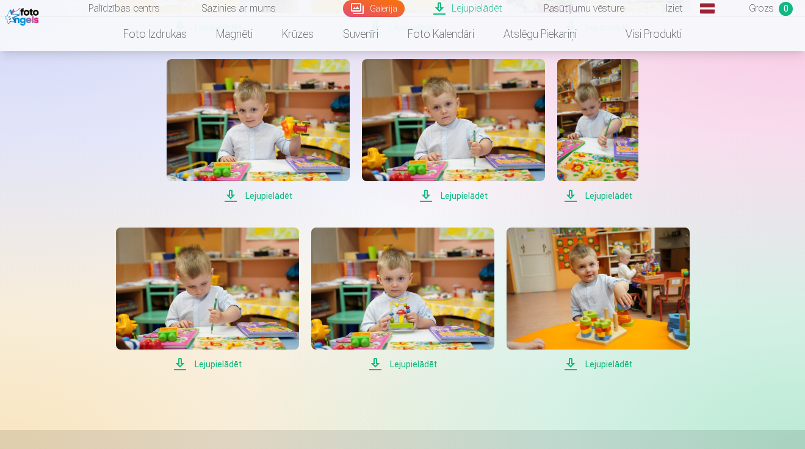
click at [573, 367] on span "Lejupielādēt" at bounding box center [597, 364] width 183 height 15
click at [376, 365] on span "Lejupielādēt" at bounding box center [402, 364] width 183 height 15
click at [182, 365] on span "Lejupielādēt" at bounding box center [207, 364] width 183 height 15
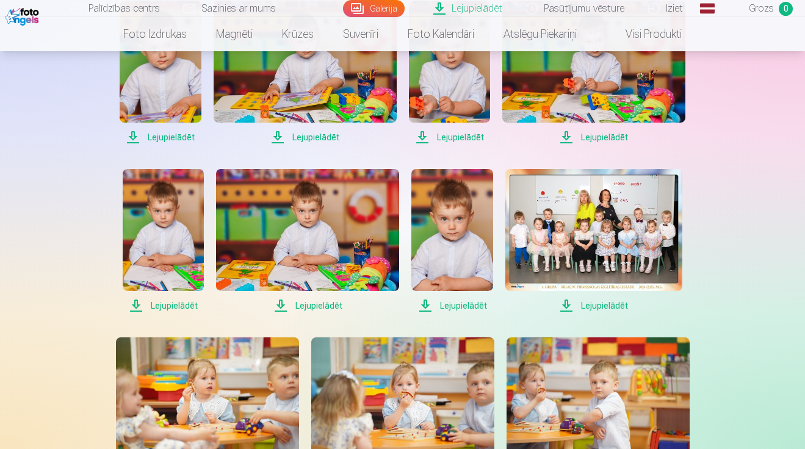
scroll to position [964, 0]
